Goal: Transaction & Acquisition: Book appointment/travel/reservation

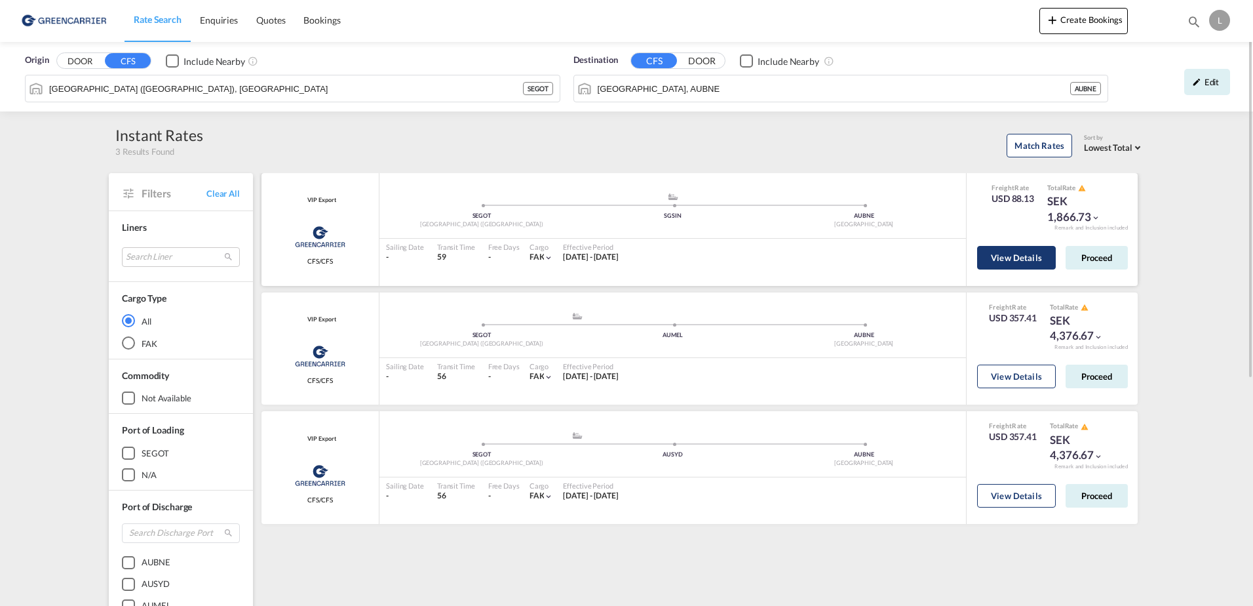
click at [1003, 252] on button "View Details" at bounding box center [1016, 258] width 79 height 24
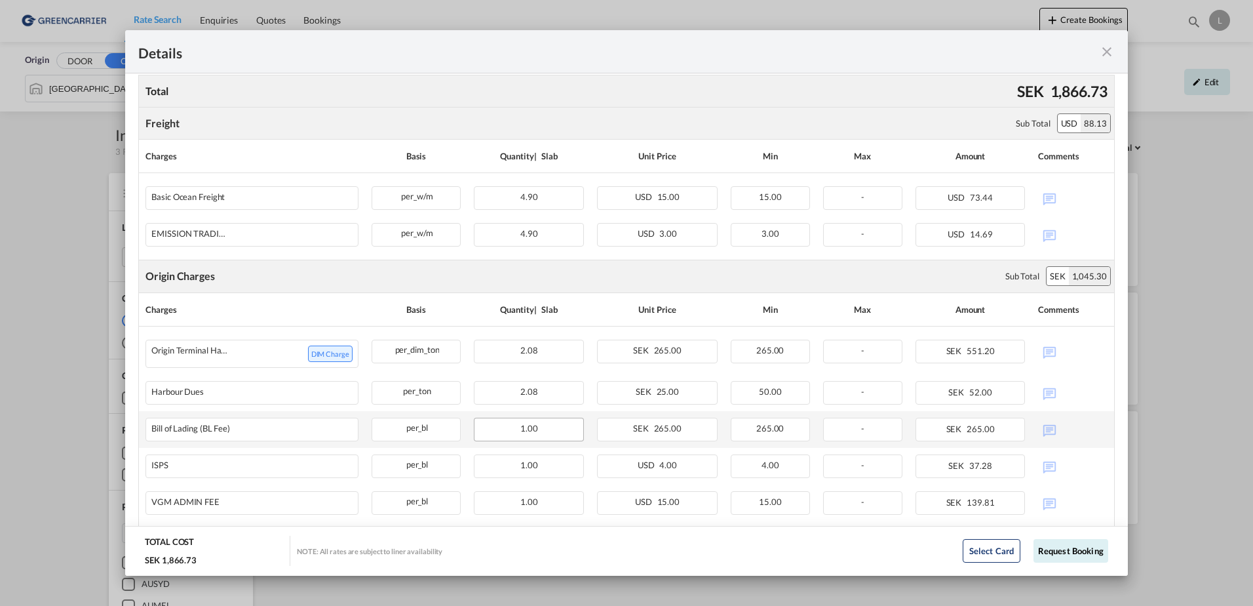
scroll to position [281, 0]
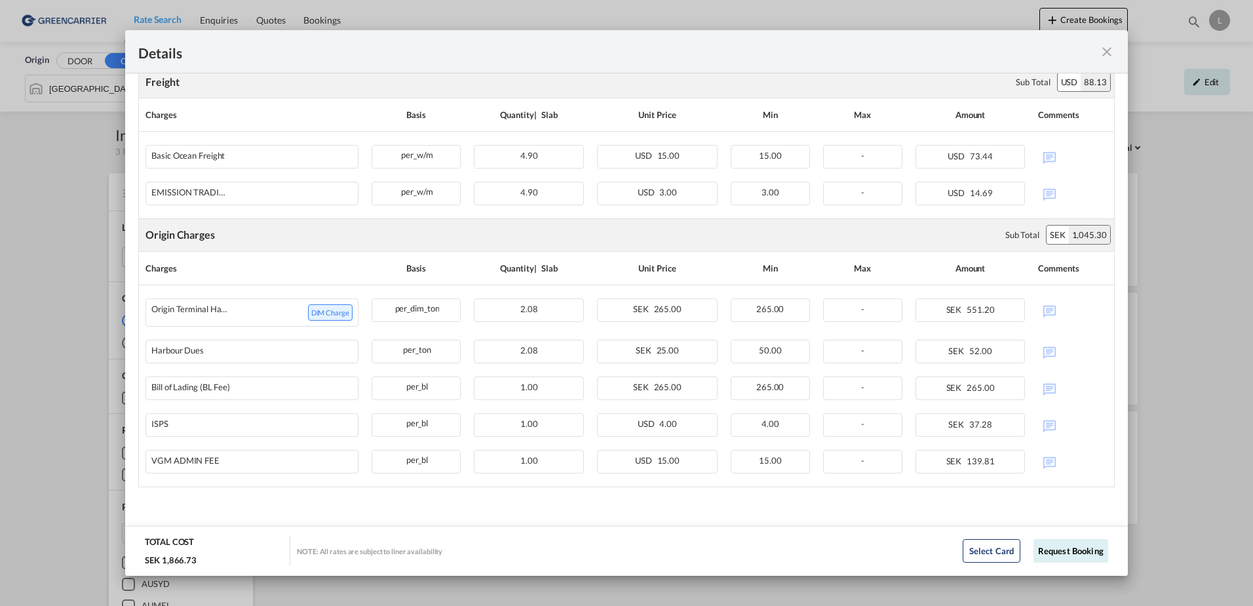
click at [1109, 50] on md-icon "icon-close fg-AAA8AD m-0 cursor" at bounding box center [1107, 52] width 16 height 16
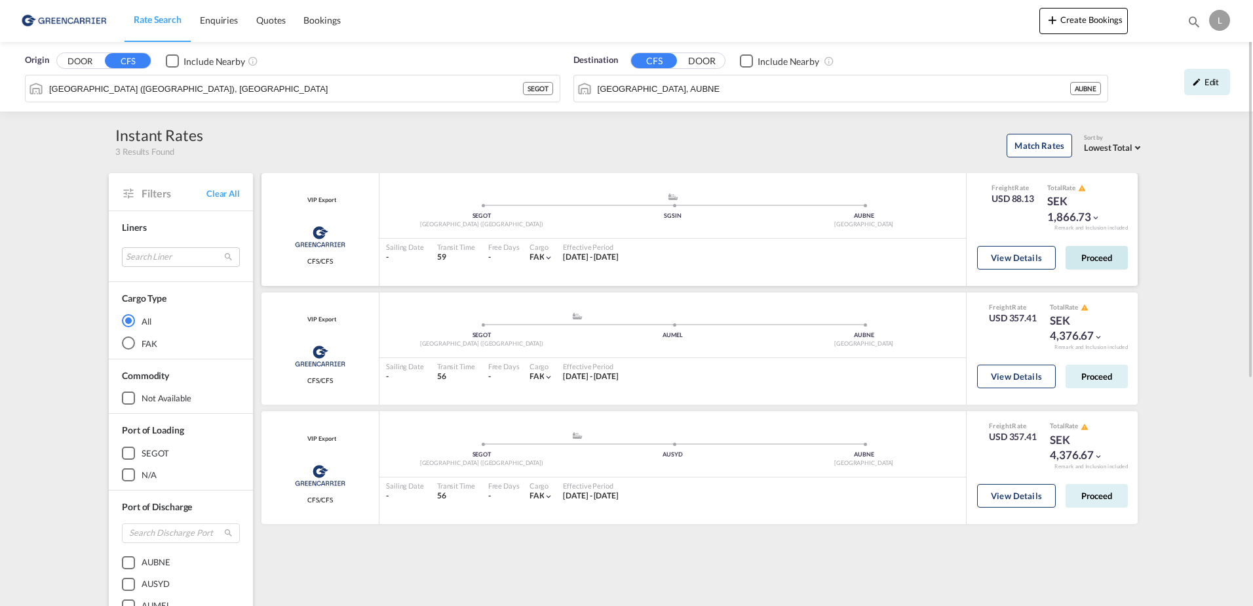
click at [1094, 256] on button "Proceed" at bounding box center [1097, 258] width 62 height 24
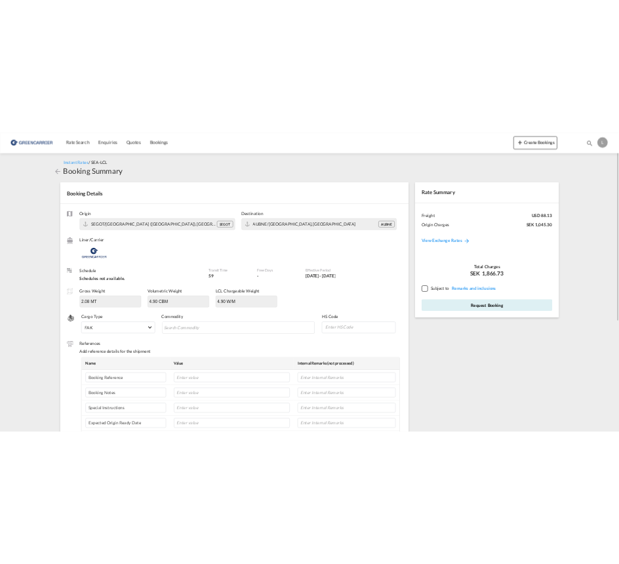
scroll to position [66, 0]
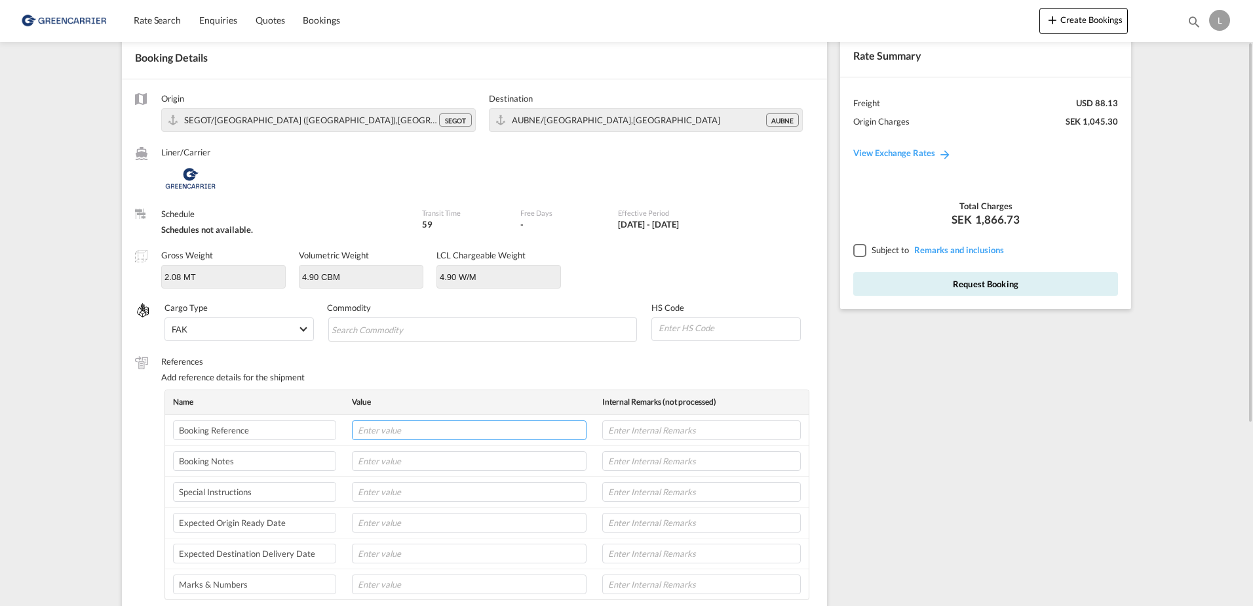
click at [452, 434] on input "text" at bounding box center [469, 430] width 235 height 20
paste input "SNTG25071953"
type input "SNTG25071953"
click at [613, 432] on input "text" at bounding box center [701, 430] width 199 height 20
click at [378, 458] on input "text" at bounding box center [469, 461] width 235 height 20
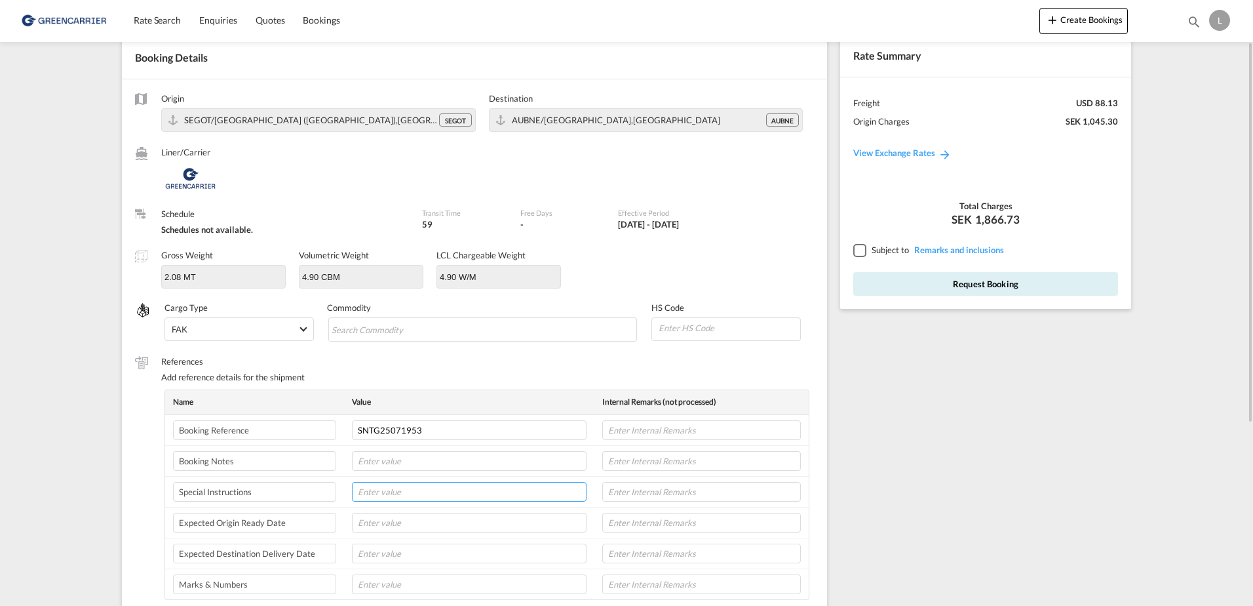
click at [373, 493] on input "text" at bounding box center [469, 492] width 235 height 20
